Goal: Task Accomplishment & Management: Use online tool/utility

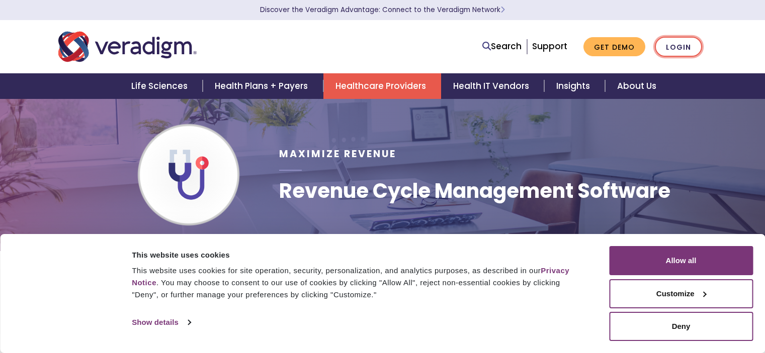
click at [679, 47] on link "Login" at bounding box center [678, 47] width 47 height 21
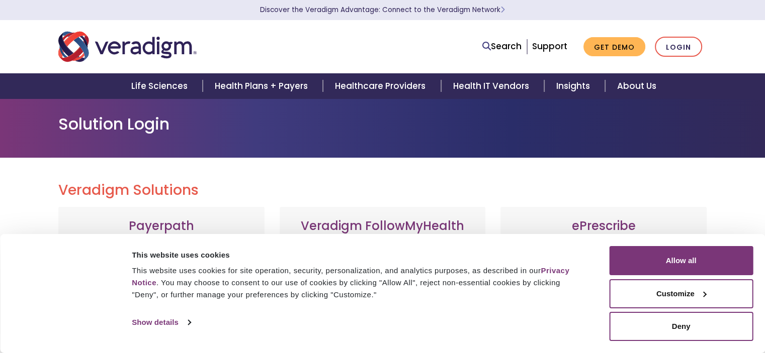
click at [152, 219] on h3 "Payerpath" at bounding box center [161, 226] width 186 height 15
click at [159, 227] on h3 "Payerpath" at bounding box center [161, 226] width 186 height 15
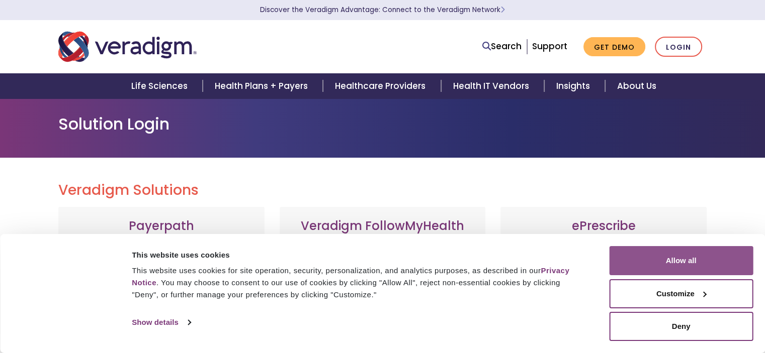
click at [676, 259] on button "Allow all" at bounding box center [681, 260] width 144 height 29
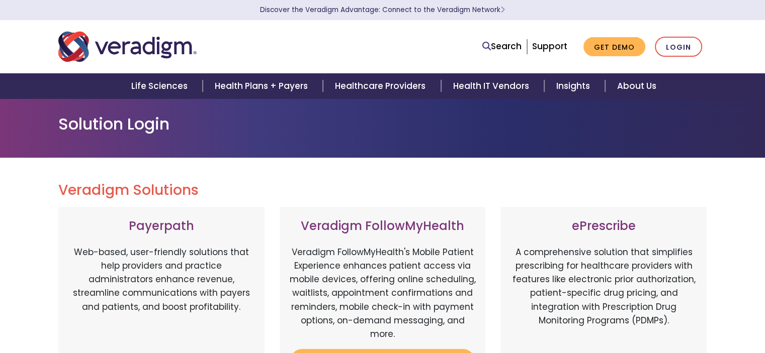
click at [163, 228] on h3 "Payerpath" at bounding box center [161, 226] width 186 height 15
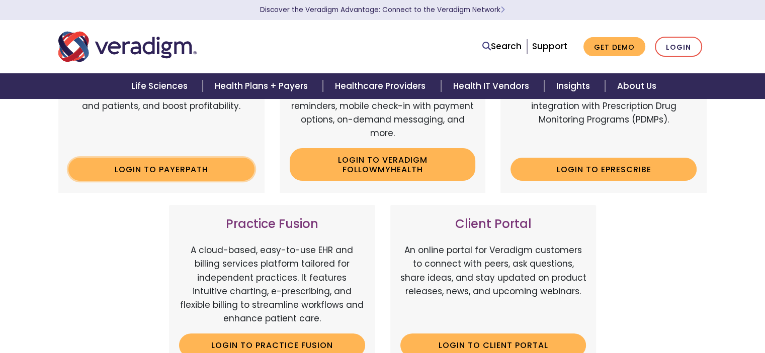
click at [166, 173] on link "Login to Payerpath" at bounding box center [161, 169] width 186 height 23
